Goal: Task Accomplishment & Management: Complete application form

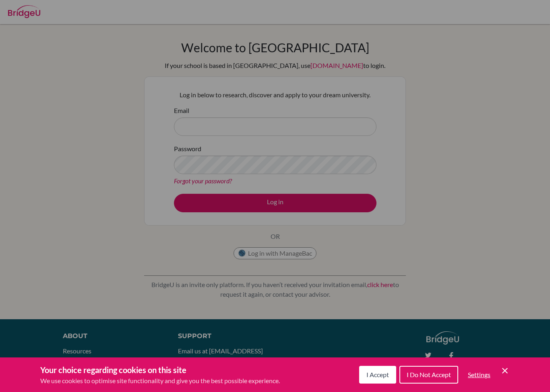
click at [368, 169] on div "Cookie Preferences" at bounding box center [275, 196] width 550 height 392
click at [333, 133] on div "Cookie Preferences" at bounding box center [275, 196] width 550 height 392
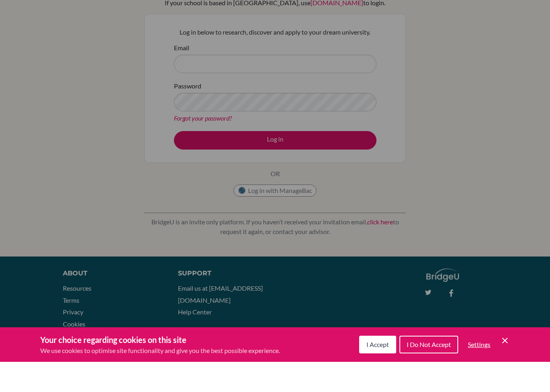
scroll to position [35, 0]
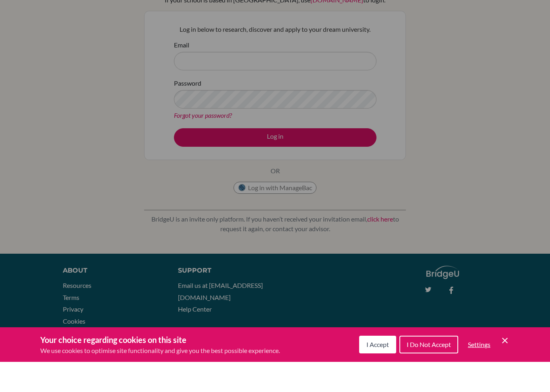
click at [424, 371] on span "I Do Not Accept" at bounding box center [428, 375] width 44 height 8
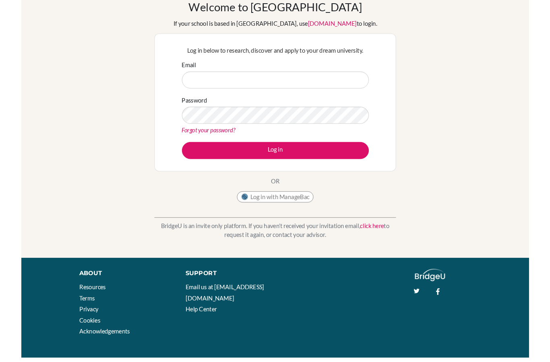
scroll to position [0, 0]
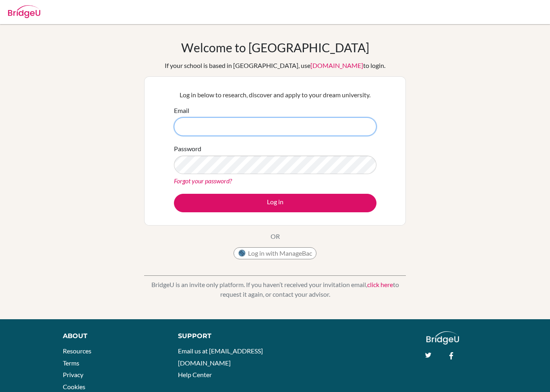
click at [188, 121] on input "Email" at bounding box center [275, 126] width 202 height 19
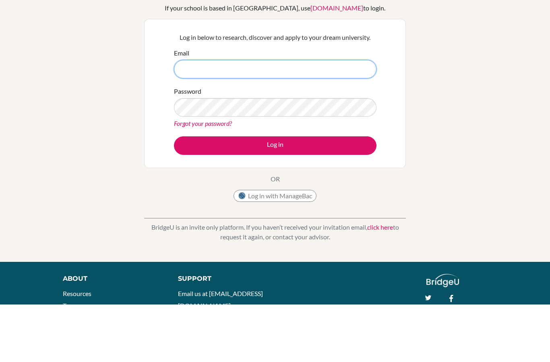
scroll to position [58, 0]
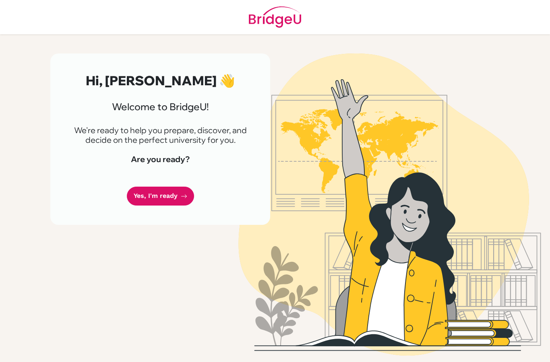
click at [157, 195] on link "Yes, I'm ready" at bounding box center [160, 196] width 67 height 19
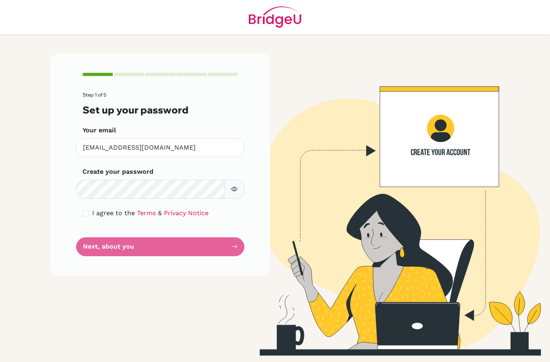
scroll to position [120, 0]
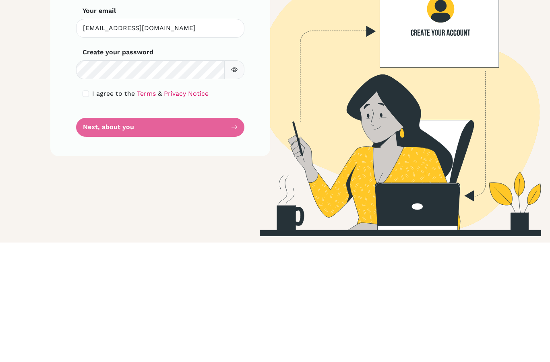
click at [82, 210] on input "checkbox" at bounding box center [85, 213] width 6 height 6
checkbox input "true"
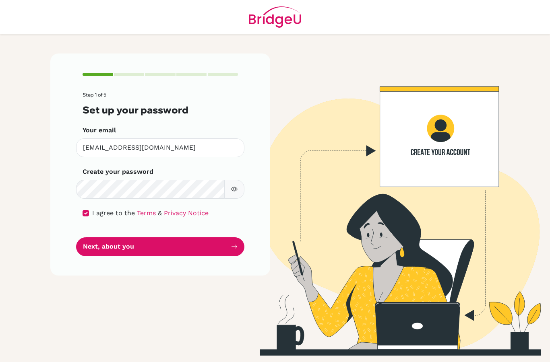
click at [185, 237] on button "Next, about you" at bounding box center [160, 246] width 168 height 19
